Goal: Navigation & Orientation: Understand site structure

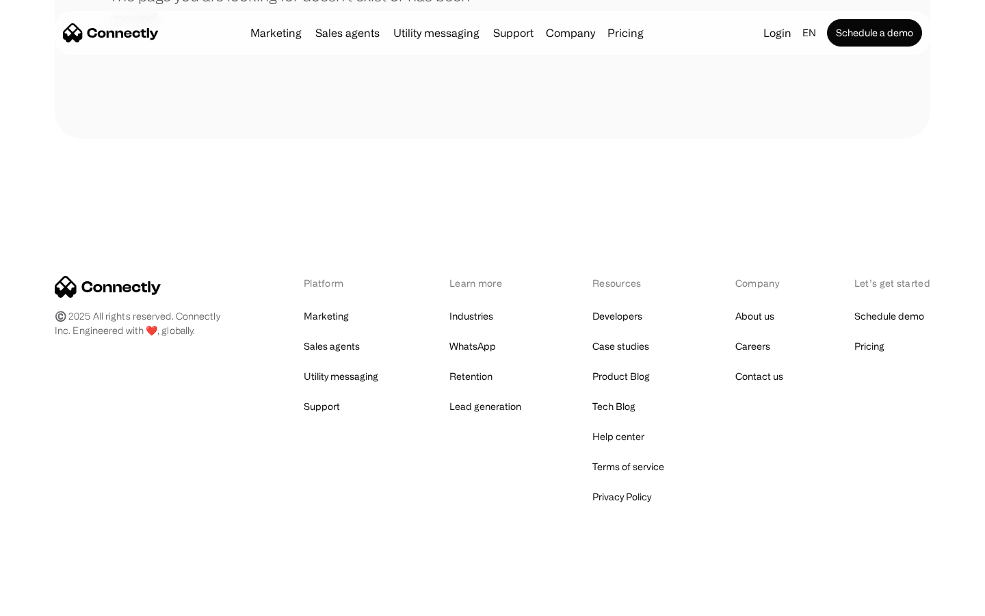
scroll to position [250, 0]
